Goal: Task Accomplishment & Management: Use online tool/utility

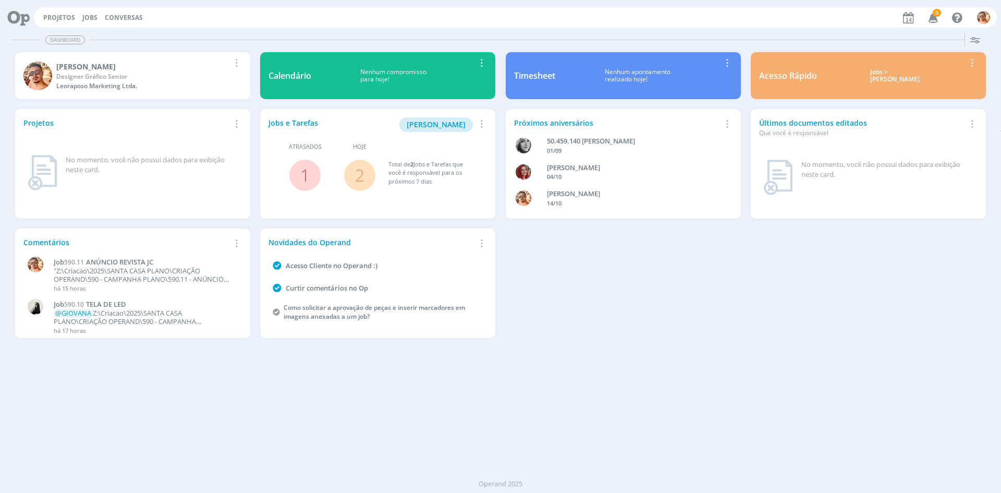
drag, startPoint x: 93, startPoint y: 19, endPoint x: 91, endPoint y: 25, distance: 6.3
click at [93, 19] on link "Jobs" at bounding box center [89, 17] width 15 height 9
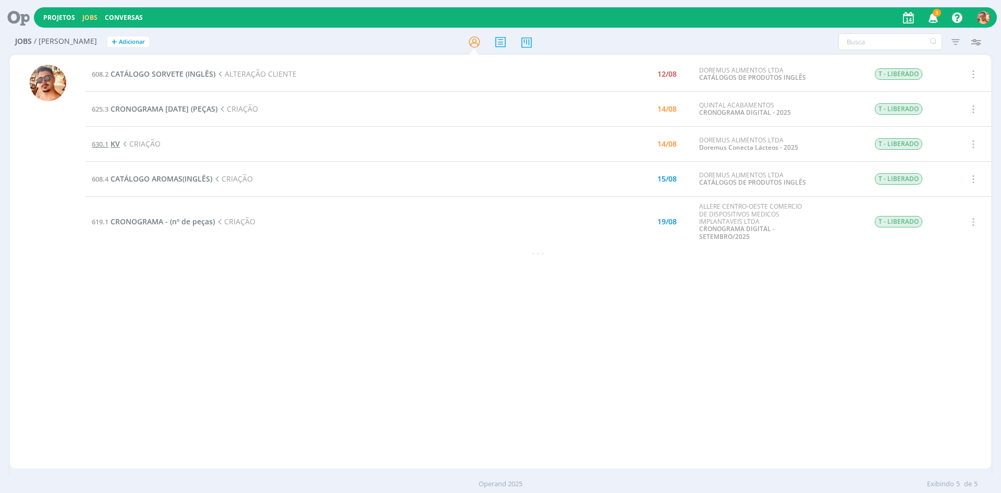
click at [118, 145] on span "KV" at bounding box center [115, 144] width 9 height 10
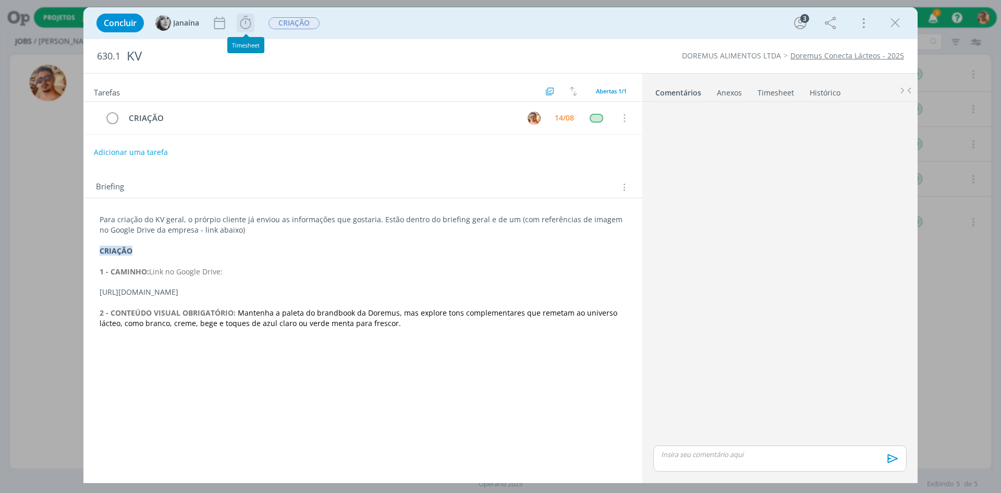
click at [251, 26] on icon "dialog" at bounding box center [246, 23] width 16 height 16
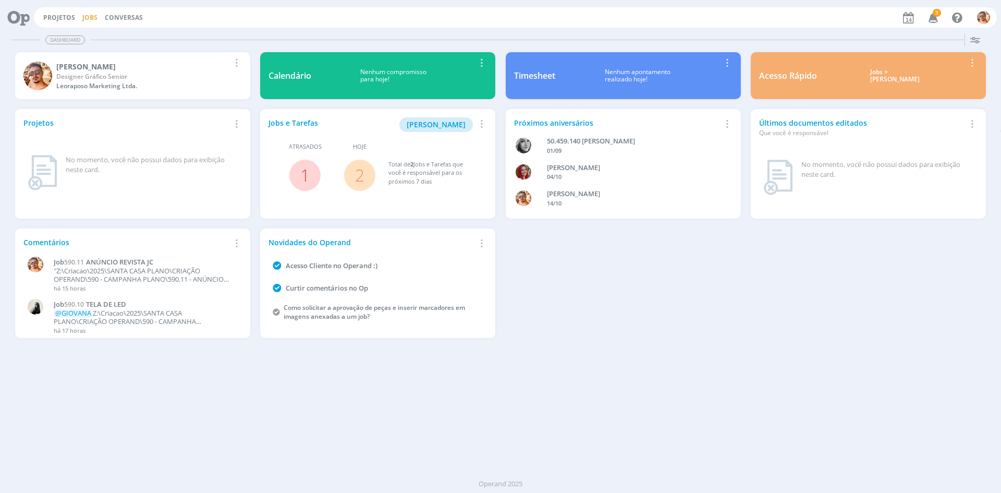
click at [83, 18] on link "Jobs" at bounding box center [89, 17] width 15 height 9
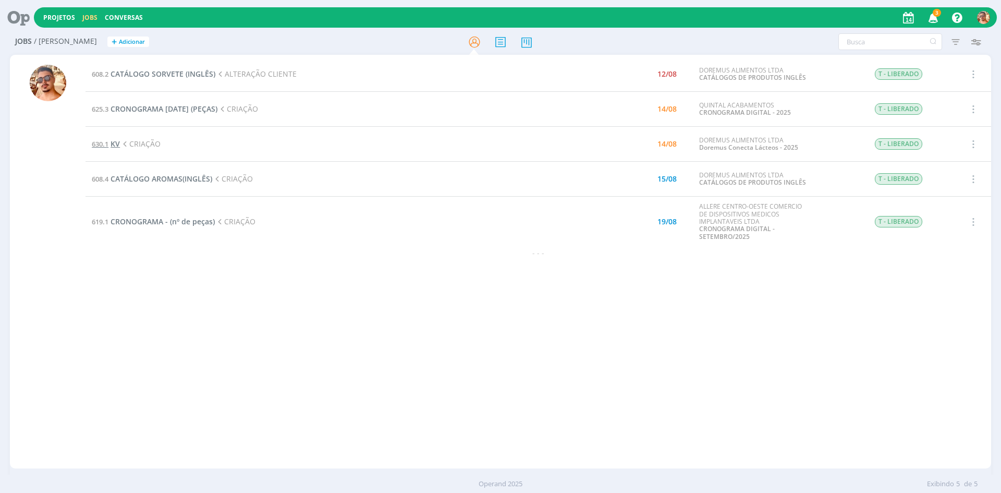
click at [118, 139] on span "KV" at bounding box center [115, 144] width 9 height 10
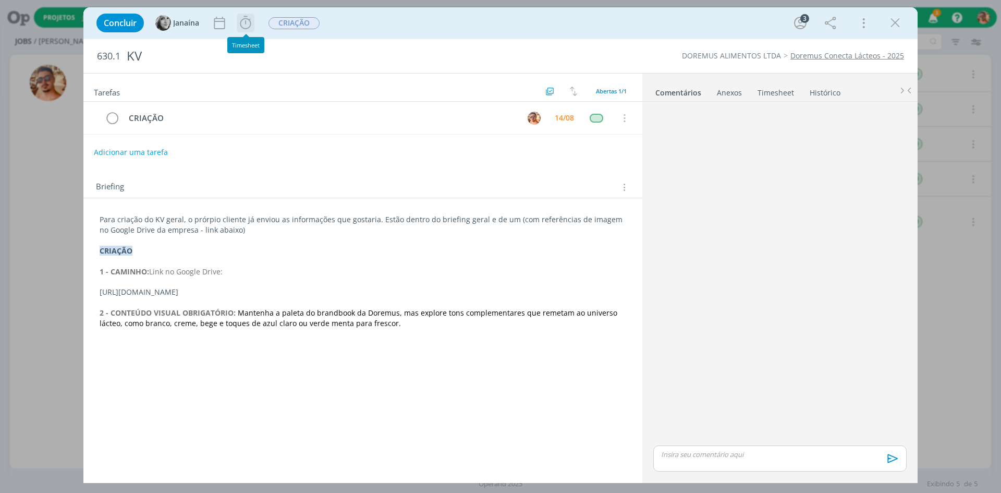
click at [240, 25] on icon "dialog" at bounding box center [245, 22] width 11 height 13
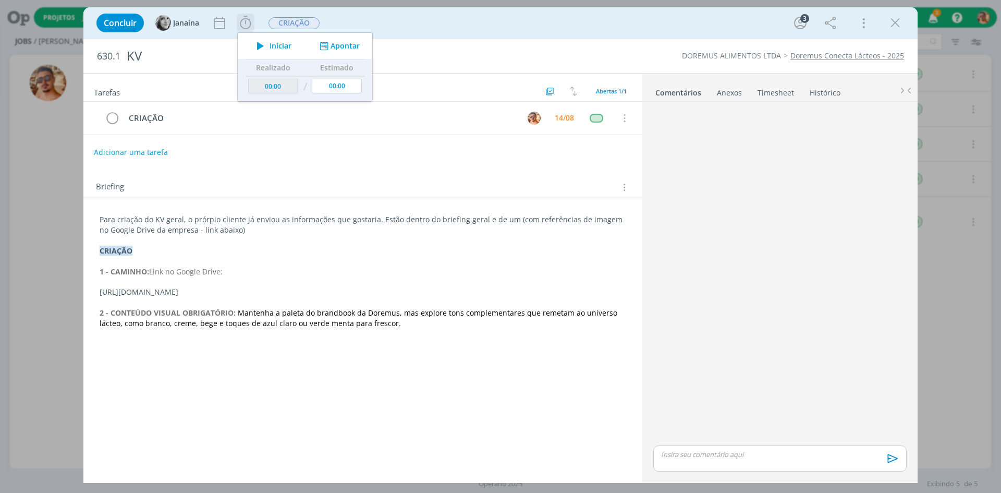
click at [281, 46] on span "Iniciar" at bounding box center [281, 45] width 22 height 7
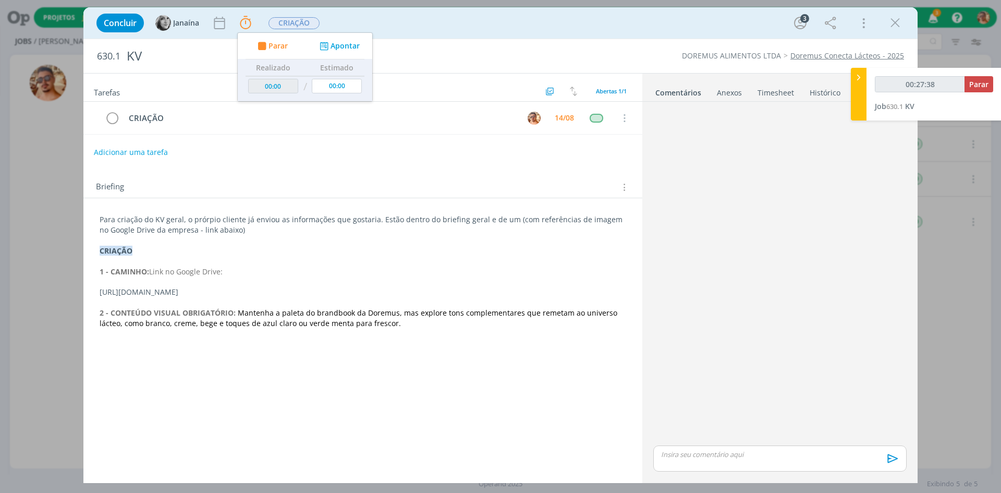
type input "00:28:38"
